Goal: Task Accomplishment & Management: Manage account settings

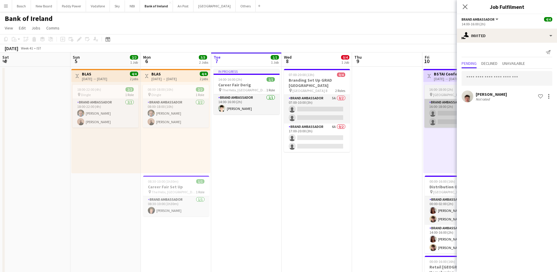
scroll to position [0, 198]
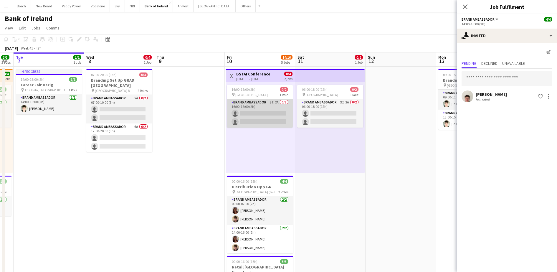
click at [258, 104] on app-card-role "Brand Ambassador 3I 2A 0/2 16:00-18:00 (2h) single-neutral-actions single-neutr…" at bounding box center [260, 113] width 66 height 29
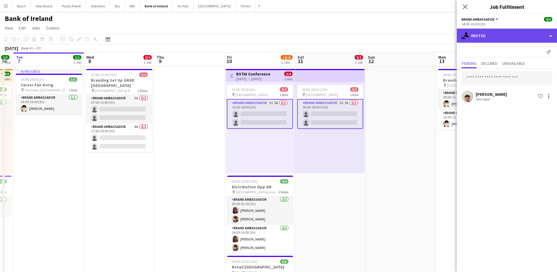
click at [511, 32] on div "single-neutral-actions-share-1 Invited" at bounding box center [507, 36] width 100 height 14
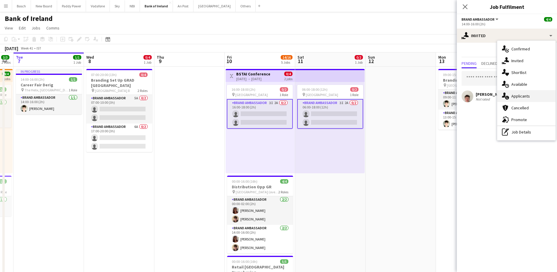
click at [516, 91] on div "single-neutral-actions-information Applicants" at bounding box center [527, 96] width 58 height 12
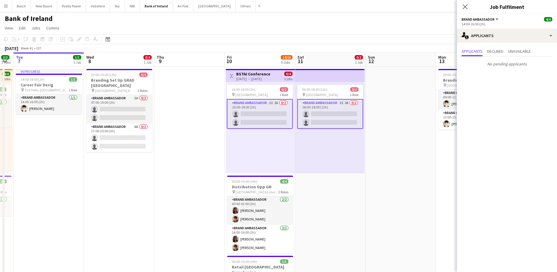
click at [424, 34] on app-page-menu "View Day view expanded Day view collapsed Month view Date picker Jump to [DATE]…" at bounding box center [278, 28] width 557 height 11
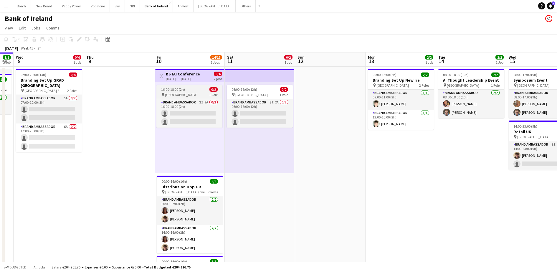
scroll to position [0, 171]
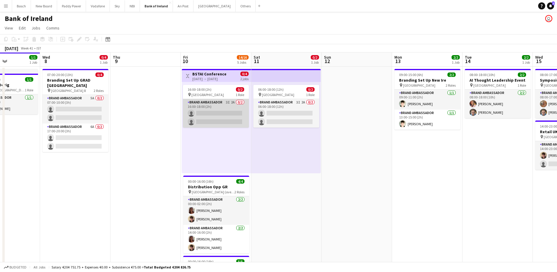
click at [225, 108] on app-card-role "Brand Ambassador 3I 2A 0/2 16:00-18:00 (2h) single-neutral-actions single-neutr…" at bounding box center [216, 113] width 66 height 29
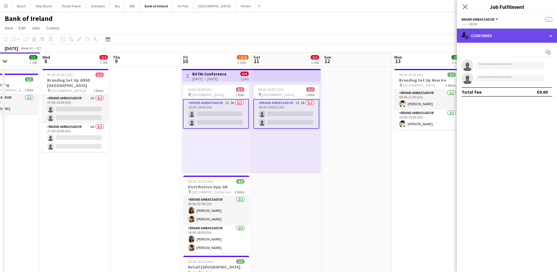
click at [490, 34] on div "single-neutral-actions-check-2 Confirmed" at bounding box center [507, 36] width 100 height 14
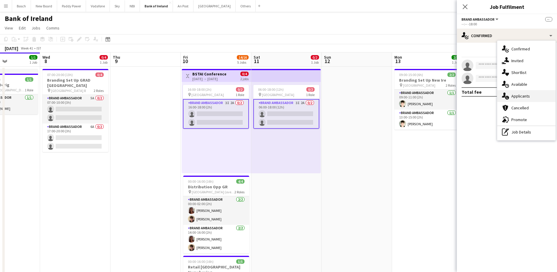
click at [523, 97] on span "Applicants" at bounding box center [521, 95] width 19 height 5
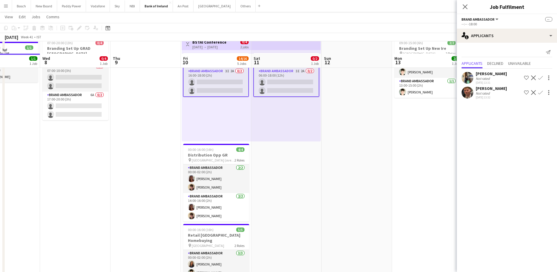
scroll to position [0, 0]
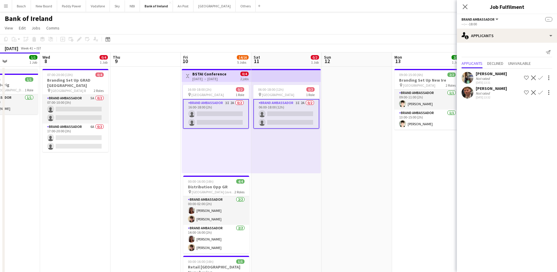
click at [319, 27] on app-page-menu "View Day view expanded Day view collapsed Month view Date picker Jump to [DATE]…" at bounding box center [278, 28] width 557 height 11
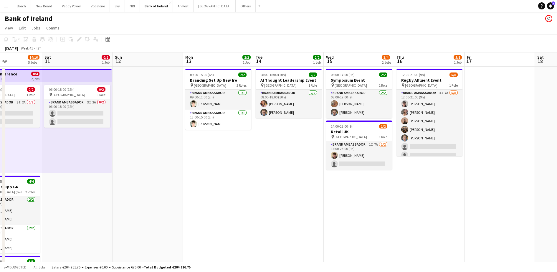
scroll to position [0, 171]
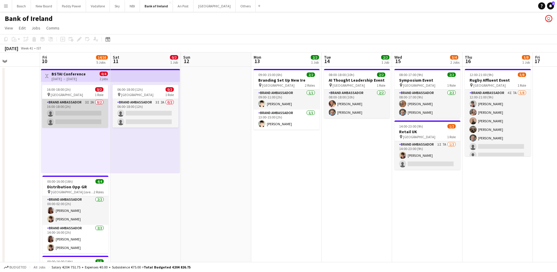
click at [95, 113] on app-card-role "Brand Ambassador 3I 2A 0/2 16:00-18:00 (2h) single-neutral-actions single-neutr…" at bounding box center [75, 113] width 66 height 29
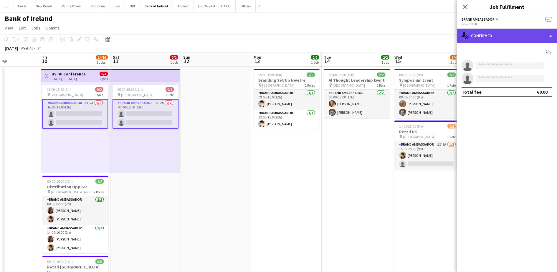
click at [481, 35] on div "single-neutral-actions-check-2 Confirmed" at bounding box center [507, 36] width 100 height 14
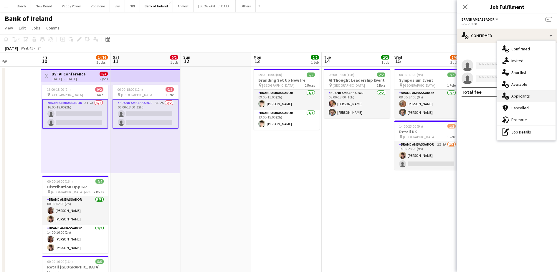
click at [513, 97] on span "Applicants" at bounding box center [521, 95] width 19 height 5
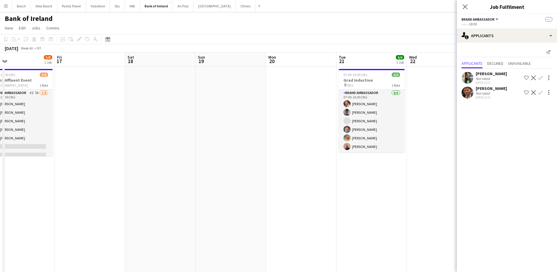
scroll to position [0, 121]
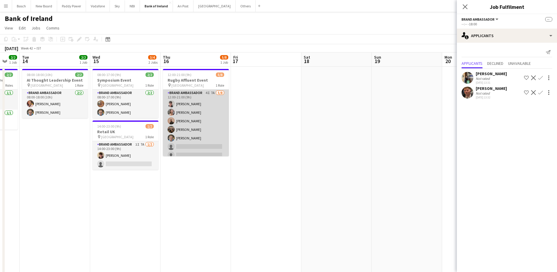
click at [200, 131] on app-card-role "Brand Ambassador 4I 7A [DATE] 12:00-21:00 (9h) [PERSON_NAME] [PERSON_NAME] [PER…" at bounding box center [196, 130] width 66 height 80
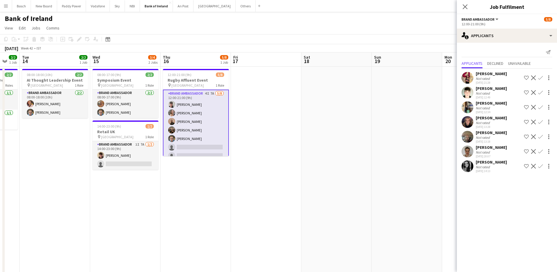
scroll to position [0, 210]
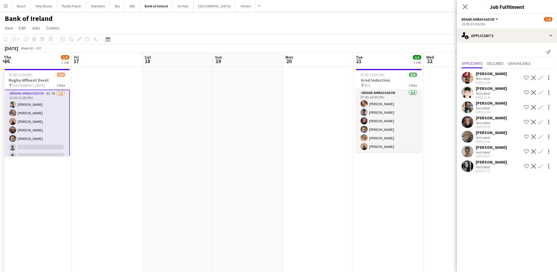
click at [499, 167] on div "Not rated" at bounding box center [491, 167] width 31 height 4
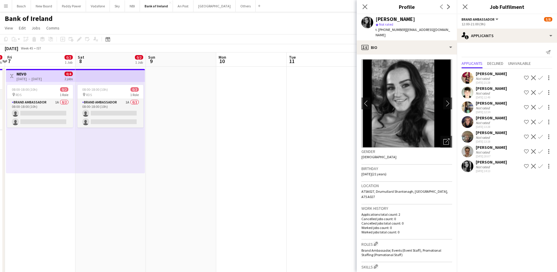
scroll to position [0, 152]
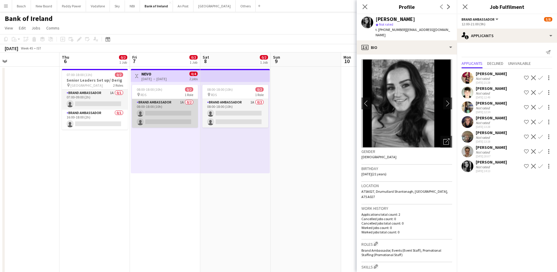
click at [153, 103] on app-card-role "Brand Ambassador 1A 0/2 08:00-18:00 (10h) single-neutral-actions single-neutral…" at bounding box center [165, 113] width 66 height 29
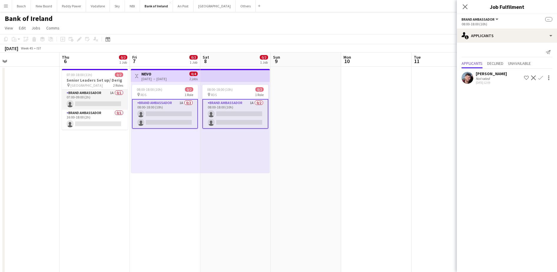
click at [490, 80] on div "Not rated" at bounding box center [483, 78] width 15 height 4
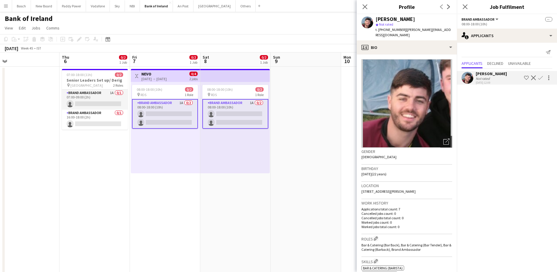
scroll to position [16, 0]
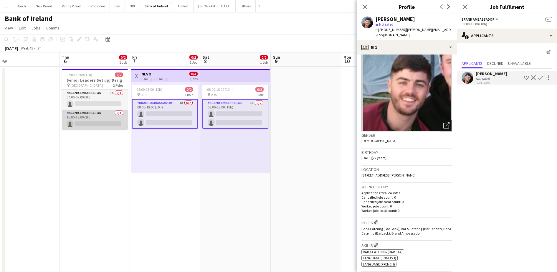
click at [87, 110] on app-card-role "Brand Ambassador 0/1 16:00-18:00 (2h) single-neutral-actions" at bounding box center [95, 120] width 66 height 20
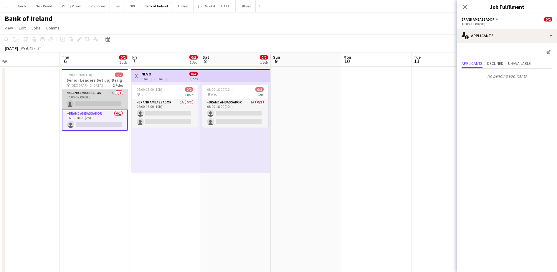
click at [102, 91] on app-card-role "Brand Ambassador 1A 0/1 07:00-09:00 (2h) single-neutral-actions" at bounding box center [95, 100] width 66 height 20
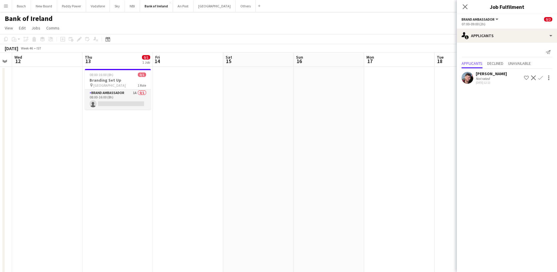
scroll to position [0, 129]
click at [104, 96] on app-card-role "Brand Ambassador 1A 0/1 08:00-16:00 (8h) single-neutral-actions" at bounding box center [118, 100] width 66 height 20
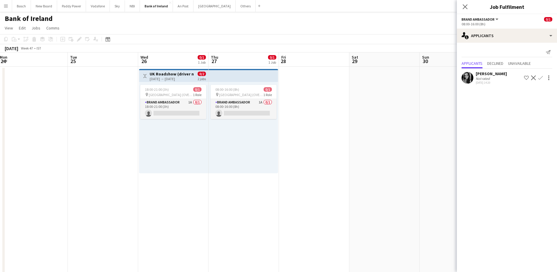
scroll to position [0, 186]
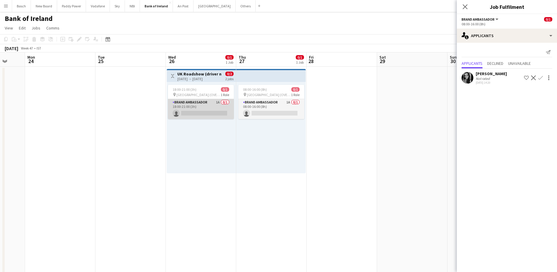
click at [218, 118] on app-card-role "Brand Ambassador 1A 0/1 18:00-21:00 (3h) single-neutral-actions" at bounding box center [201, 109] width 66 height 20
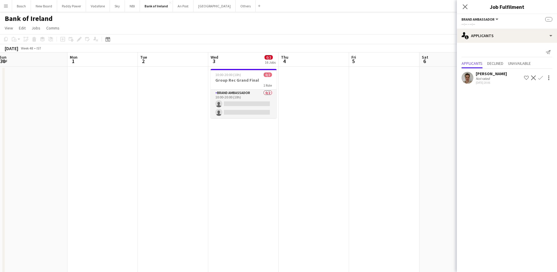
scroll to position [0, 212]
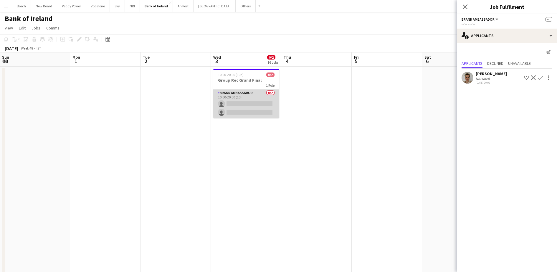
click at [232, 98] on app-card-role "Brand Ambassador 0/2 10:00-20:00 (10h) single-neutral-actions single-neutral-ac…" at bounding box center [246, 104] width 66 height 29
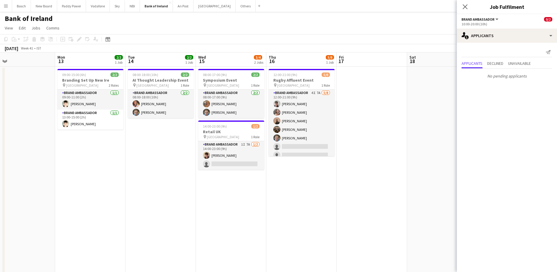
scroll to position [0, 229]
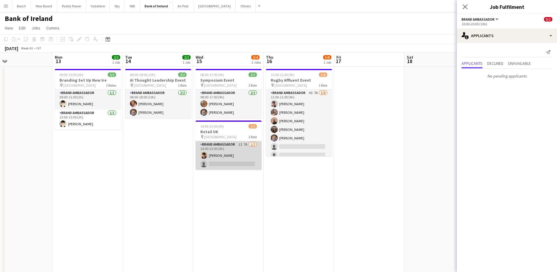
click at [235, 168] on app-card-role "Brand Ambassador 1I 7A [DATE] 14:00-23:00 (9h) [PERSON_NAME] single-neutral-act…" at bounding box center [229, 155] width 66 height 29
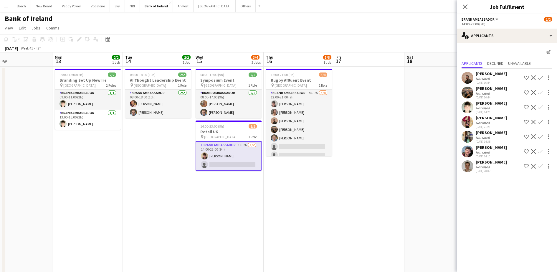
click at [480, 104] on div "[PERSON_NAME]" at bounding box center [491, 103] width 31 height 5
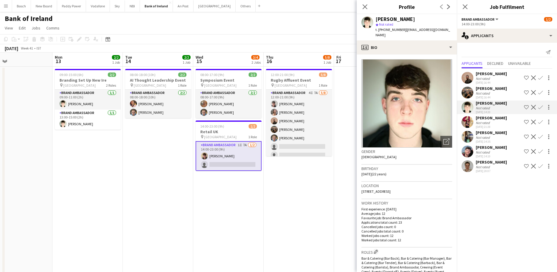
click at [541, 107] on app-icon "Confirm" at bounding box center [541, 107] width 5 height 5
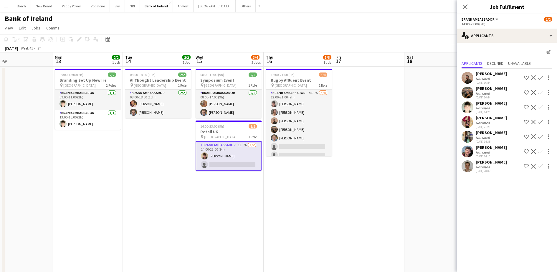
click at [541, 107] on app-icon "Confirm" at bounding box center [541, 107] width 5 height 5
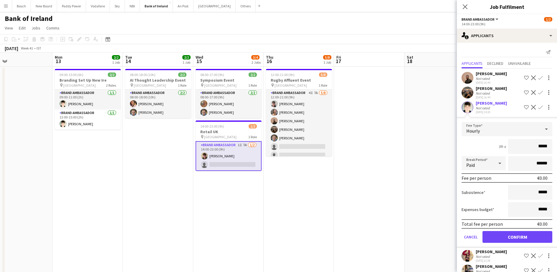
scroll to position [41, 0]
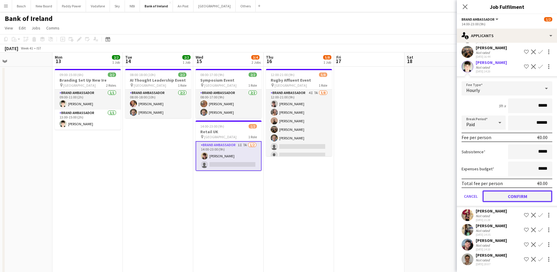
click at [493, 191] on button "Confirm" at bounding box center [518, 196] width 70 height 12
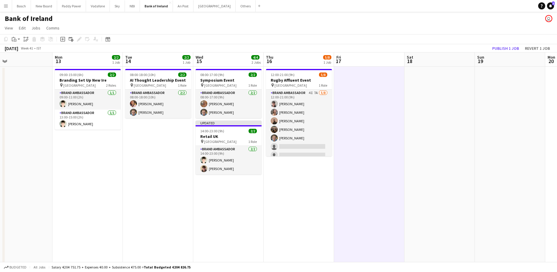
click at [498, 43] on app-toolbar "Copy Paste Paste Ctrl+V Paste with crew Ctrl+Shift+V Paste linked Job [GEOGRAPH…" at bounding box center [278, 39] width 557 height 10
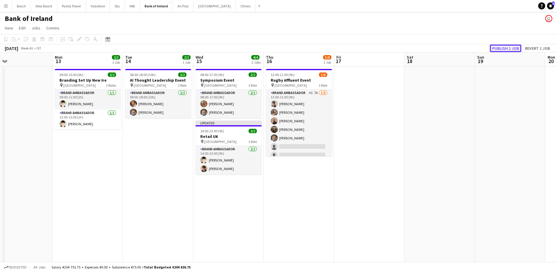
click at [497, 45] on button "Publish 1 job" at bounding box center [506, 49] width 32 height 8
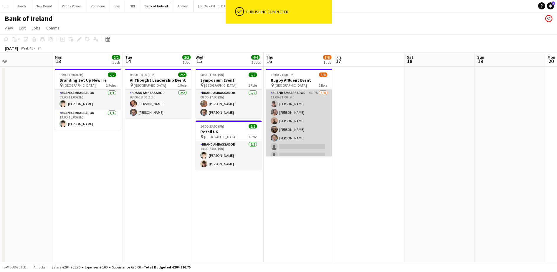
click at [305, 123] on app-card-role "Brand Ambassador 4I 7A [DATE] 12:00-21:00 (9h) [PERSON_NAME] [PERSON_NAME] [PER…" at bounding box center [299, 130] width 66 height 80
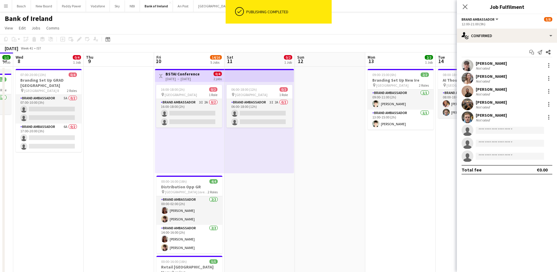
scroll to position [4, 0]
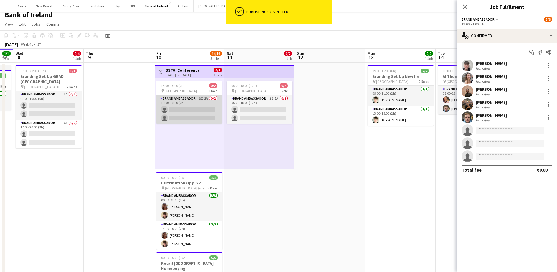
click at [197, 112] on app-card-role "Brand Ambassador 3I 2A 0/2 16:00-18:00 (2h) single-neutral-actions single-neutr…" at bounding box center [189, 109] width 66 height 29
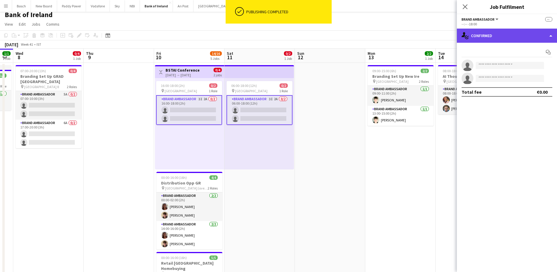
click at [484, 34] on div "single-neutral-actions-check-2 Confirmed" at bounding box center [507, 36] width 100 height 14
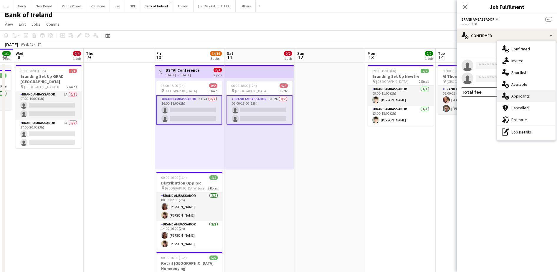
click at [506, 97] on icon "single-neutral-actions-information" at bounding box center [505, 96] width 7 height 7
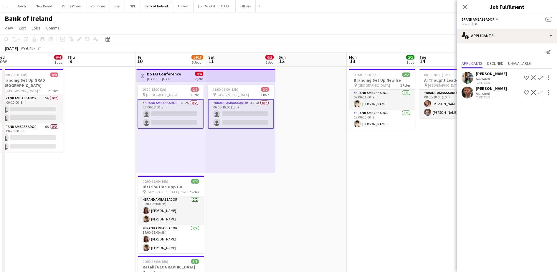
scroll to position [0, 217]
click at [333, 32] on app-page-menu "View Day view expanded Day view collapsed Month view Date picker Jump to [DATE]…" at bounding box center [278, 28] width 557 height 11
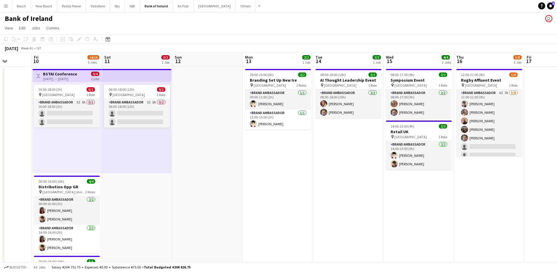
scroll to position [0, 180]
click at [302, 36] on app-toolbar "Copy Paste Paste Ctrl+V Paste with crew Ctrl+Shift+V Paste linked Job [GEOGRAPH…" at bounding box center [278, 39] width 557 height 10
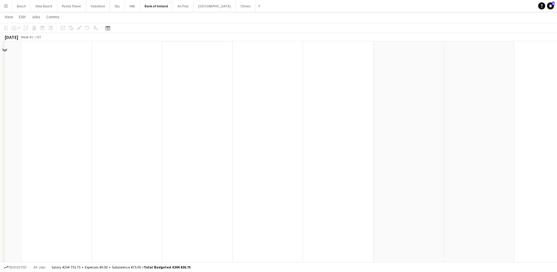
scroll to position [0, 0]
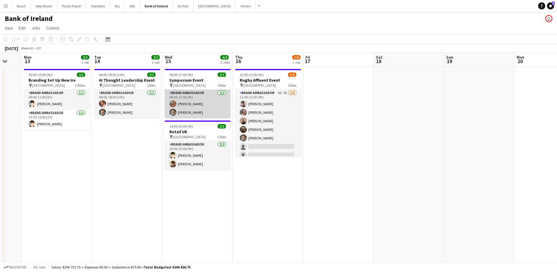
click at [207, 109] on app-card-role "Brand Ambassador [DATE] 08:00-17:00 (9h) [PERSON_NAME] [PERSON_NAME]" at bounding box center [198, 104] width 66 height 29
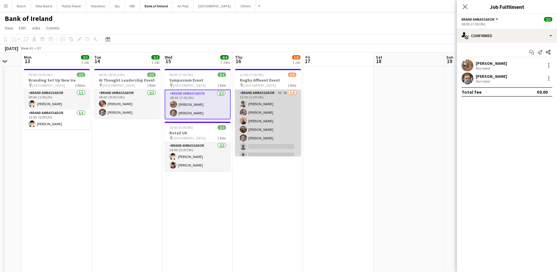
click at [243, 123] on app-user-avatar at bounding box center [243, 120] width 7 height 7
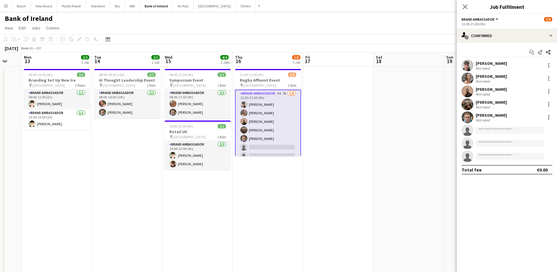
click at [506, 76] on div "[PERSON_NAME]" at bounding box center [491, 76] width 31 height 5
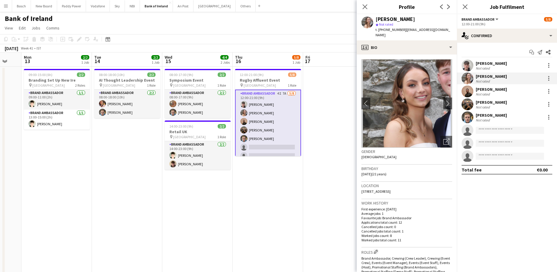
click at [499, 90] on div "[PERSON_NAME]" at bounding box center [491, 89] width 31 height 5
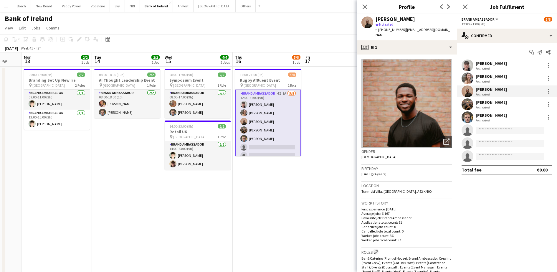
drag, startPoint x: 426, startPoint y: 18, endPoint x: 396, endPoint y: 19, distance: 30.1
click at [396, 19] on div "[PERSON_NAME]" at bounding box center [414, 19] width 77 height 5
copy div "Ajetunmobi"
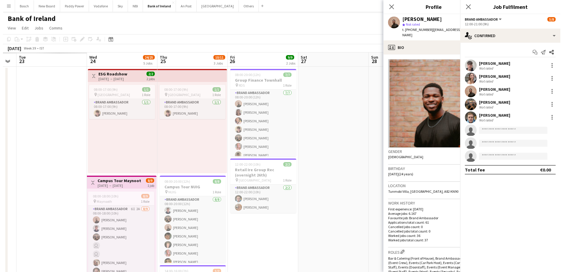
scroll to position [0, 70]
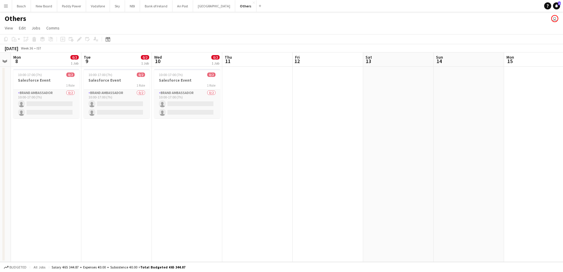
scroll to position [0, 200]
drag, startPoint x: 112, startPoint y: 112, endPoint x: 149, endPoint y: 5, distance: 112.9
click at [149, 5] on button "Bank of Ireland Close" at bounding box center [156, 5] width 32 height 11
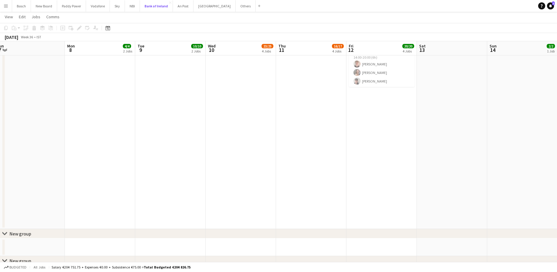
scroll to position [313, 0]
